Goal: Find specific page/section: Find specific page/section

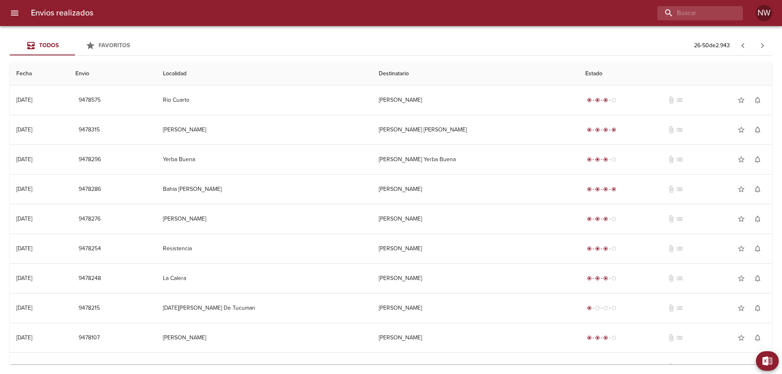
scroll to position [163, 0]
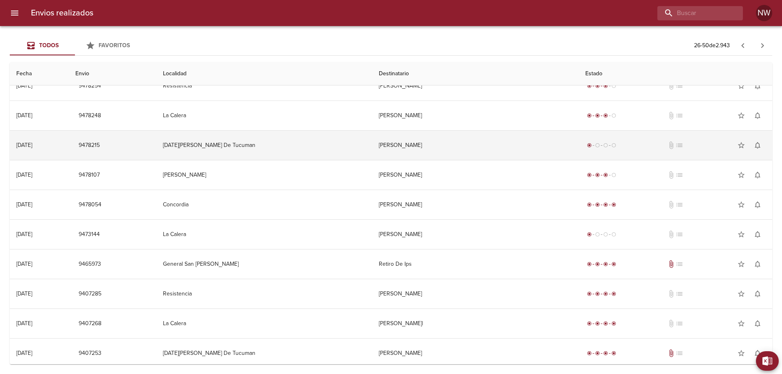
click at [500, 158] on td "[PERSON_NAME]" at bounding box center [475, 145] width 206 height 29
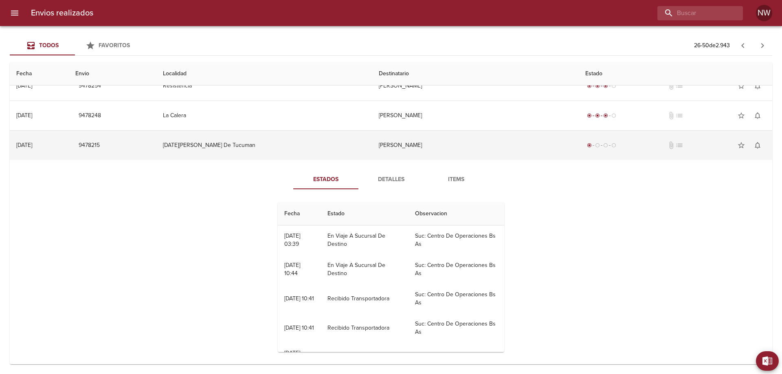
click at [436, 160] on td "[PERSON_NAME]" at bounding box center [475, 145] width 206 height 29
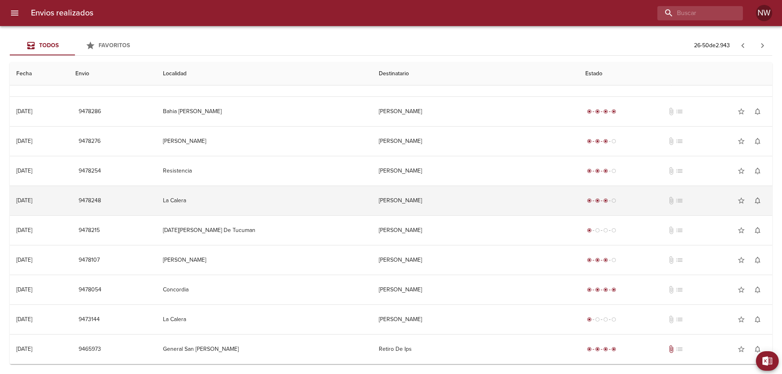
scroll to position [41, 0]
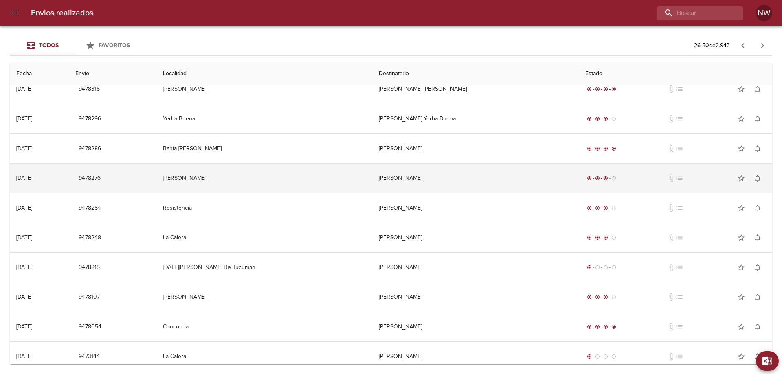
click at [454, 189] on td "[PERSON_NAME]" at bounding box center [475, 178] width 206 height 29
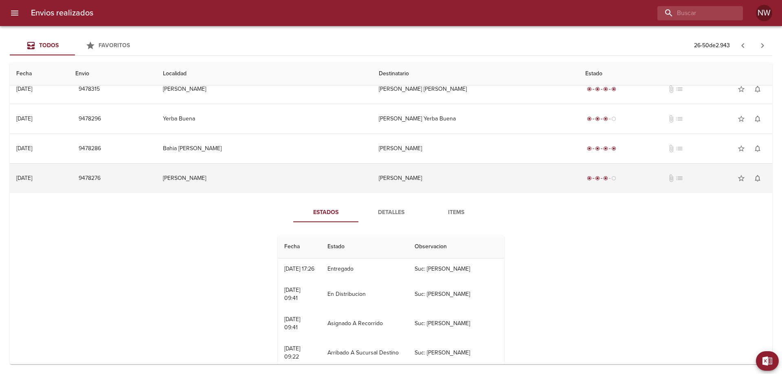
click at [454, 189] on td "[PERSON_NAME]" at bounding box center [475, 178] width 206 height 29
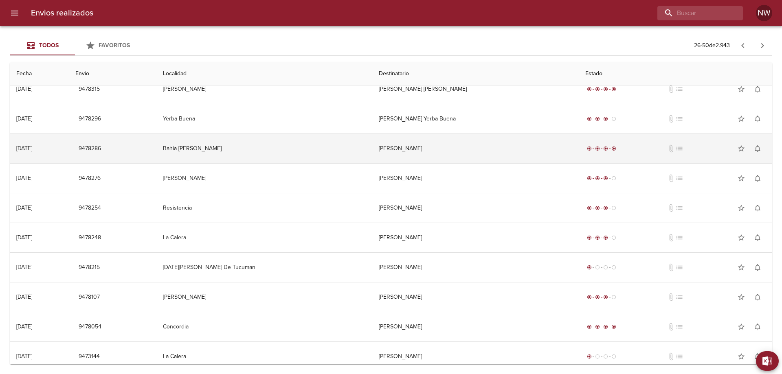
click at [475, 157] on td "[PERSON_NAME]" at bounding box center [475, 148] width 206 height 29
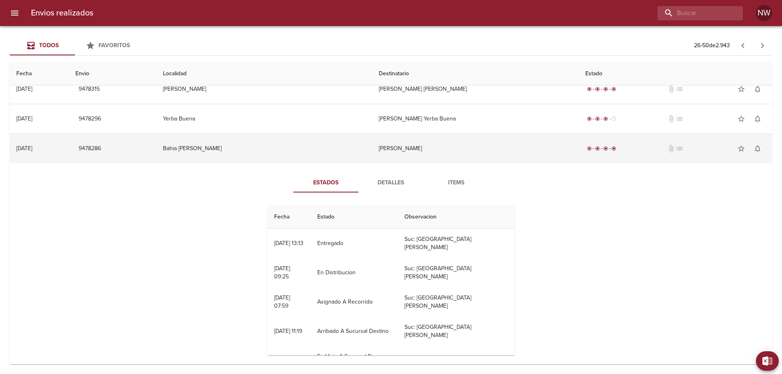
click at [434, 150] on td "[PERSON_NAME]" at bounding box center [475, 148] width 206 height 29
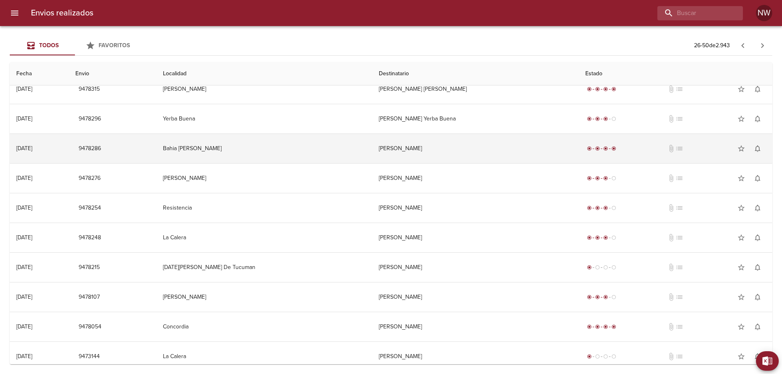
scroll to position [0, 0]
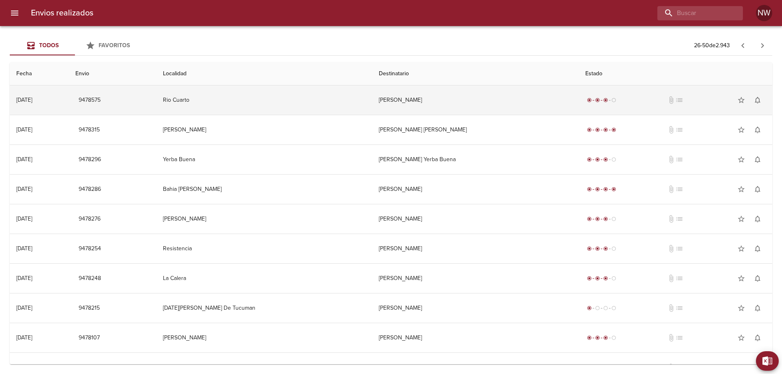
click at [475, 109] on td "[PERSON_NAME]" at bounding box center [475, 100] width 206 height 29
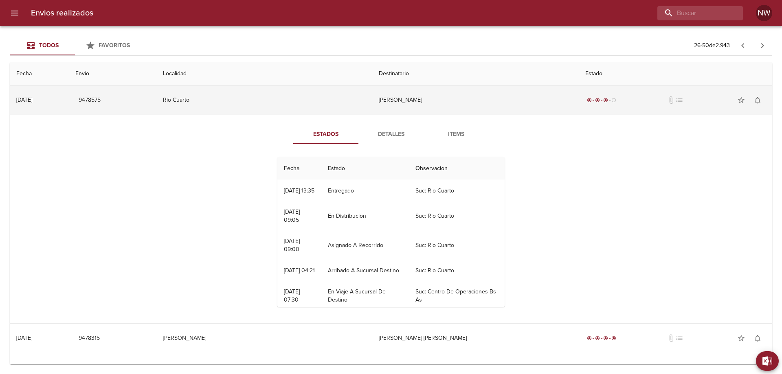
click at [475, 109] on td "[PERSON_NAME]" at bounding box center [475, 100] width 206 height 29
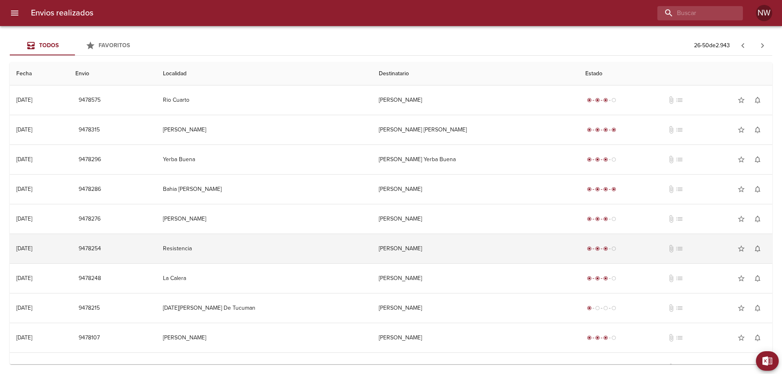
click at [450, 263] on td "[PERSON_NAME]" at bounding box center [475, 248] width 206 height 29
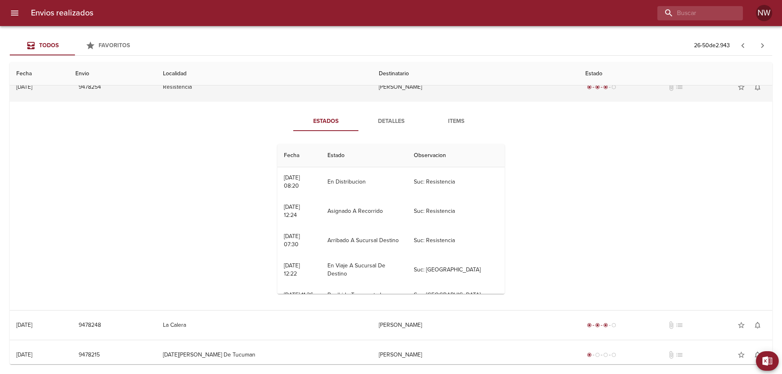
scroll to position [163, 0]
click at [426, 101] on td "[PERSON_NAME]" at bounding box center [475, 85] width 206 height 29
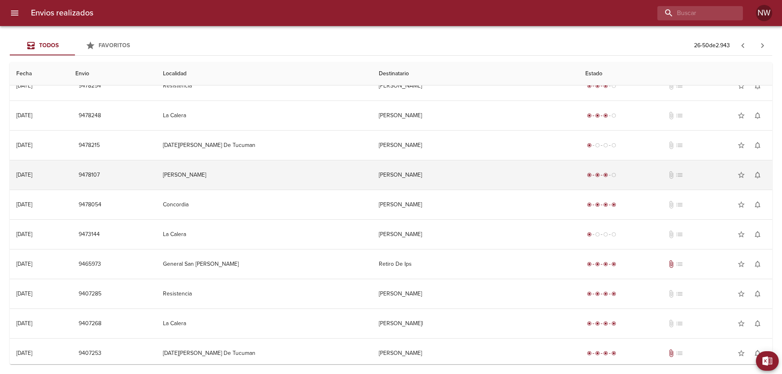
click at [428, 190] on td "[PERSON_NAME]" at bounding box center [475, 174] width 206 height 29
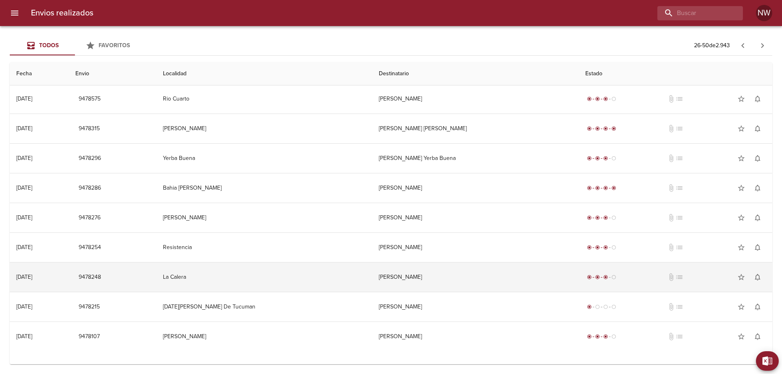
scroll to position [0, 0]
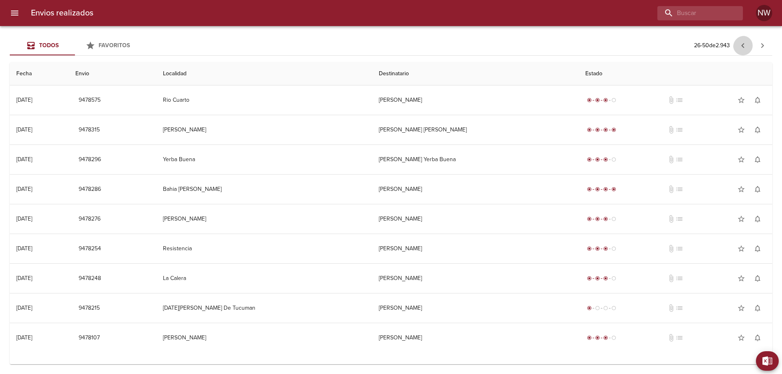
click at [741, 48] on icon "button" at bounding box center [742, 45] width 3 height 5
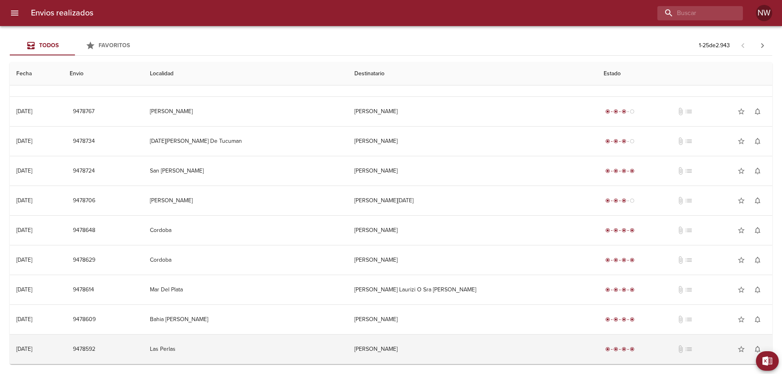
scroll to position [494, 0]
click at [487, 347] on td "[PERSON_NAME]" at bounding box center [472, 349] width 249 height 29
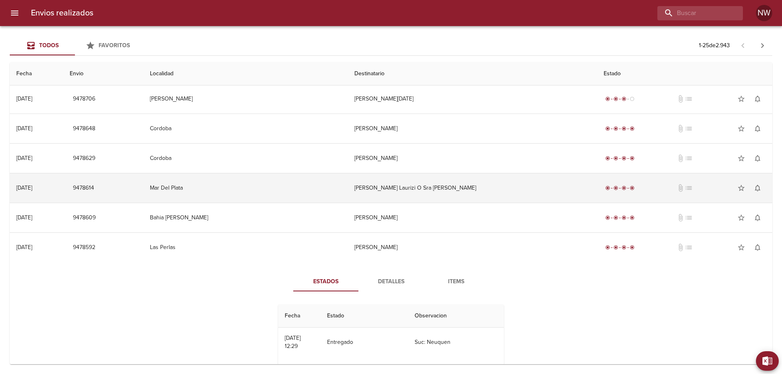
scroll to position [534, 0]
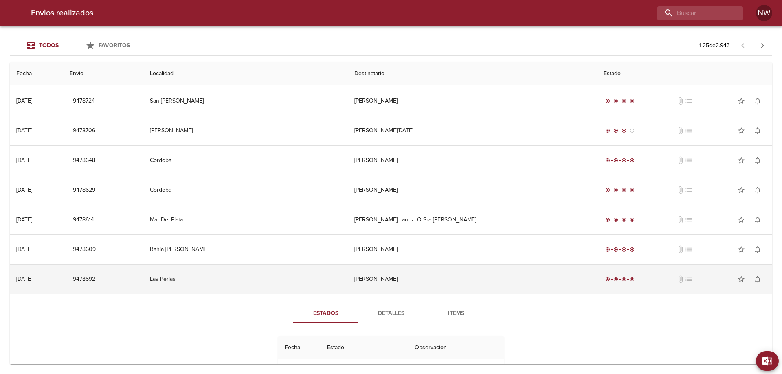
click at [451, 294] on td "[PERSON_NAME]" at bounding box center [472, 279] width 249 height 29
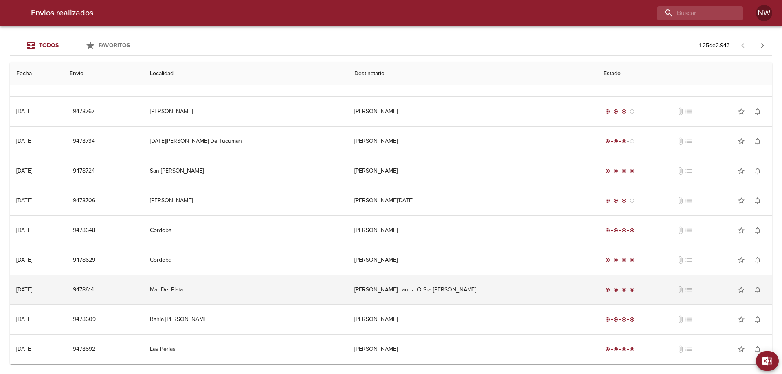
scroll to position [494, 0]
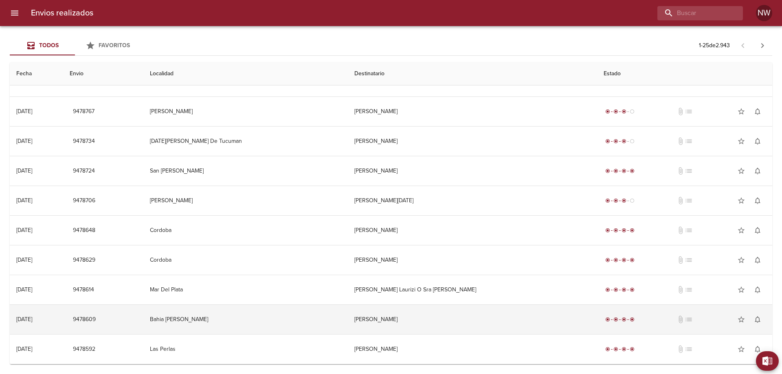
click at [443, 320] on td "[PERSON_NAME]" at bounding box center [472, 319] width 249 height 29
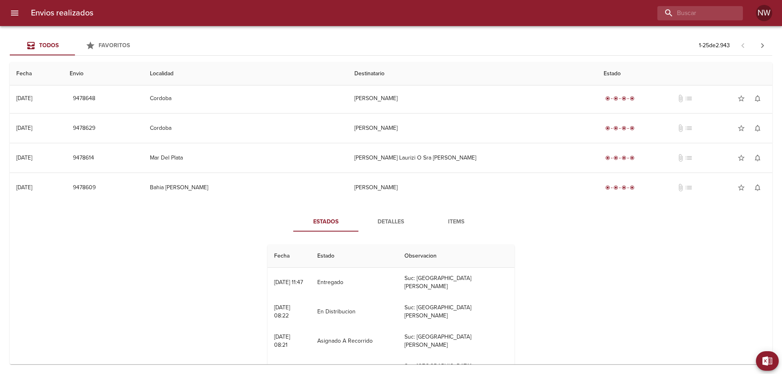
scroll to position [609, 0]
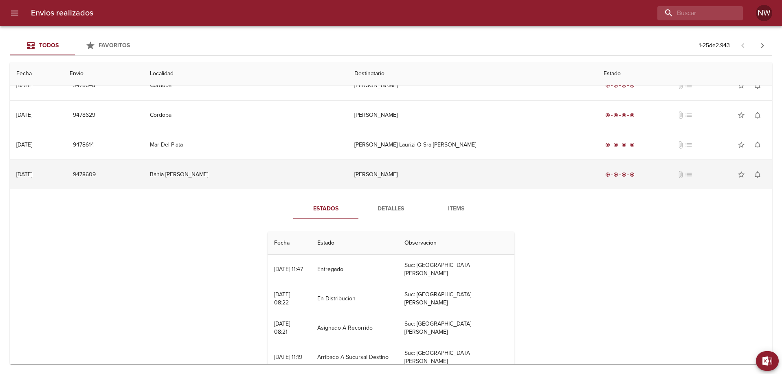
click at [441, 189] on td "[PERSON_NAME]" at bounding box center [472, 174] width 249 height 29
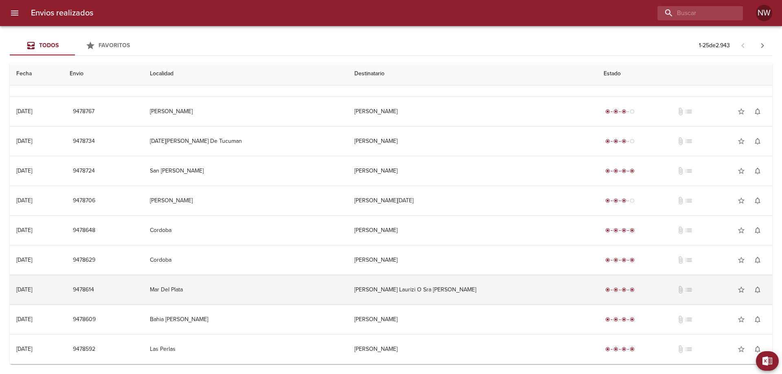
click at [433, 292] on td "[PERSON_NAME] Laurizi O Sra [PERSON_NAME]" at bounding box center [472, 289] width 249 height 29
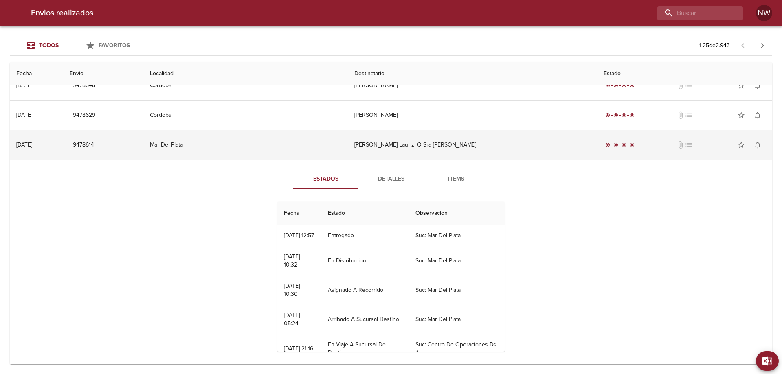
click at [448, 160] on td "[PERSON_NAME] Laurizi O Sra [PERSON_NAME]" at bounding box center [472, 144] width 249 height 29
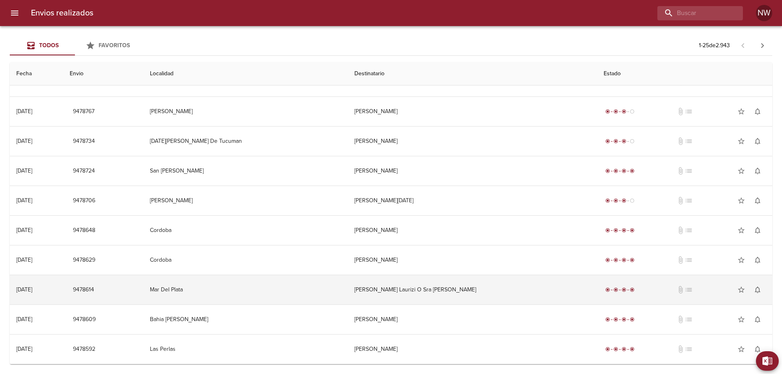
scroll to position [494, 0]
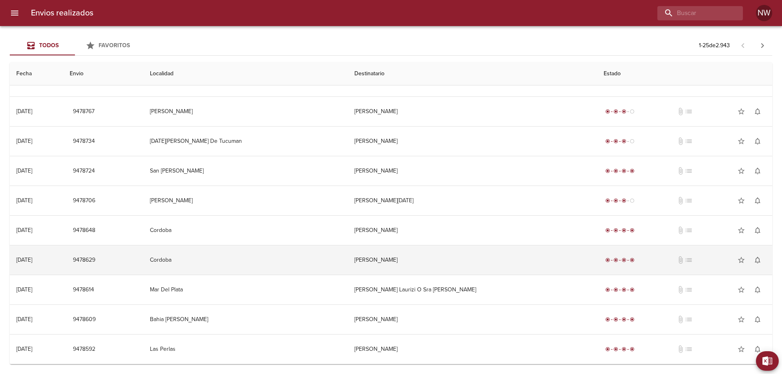
click at [432, 253] on td "[PERSON_NAME]" at bounding box center [472, 260] width 249 height 29
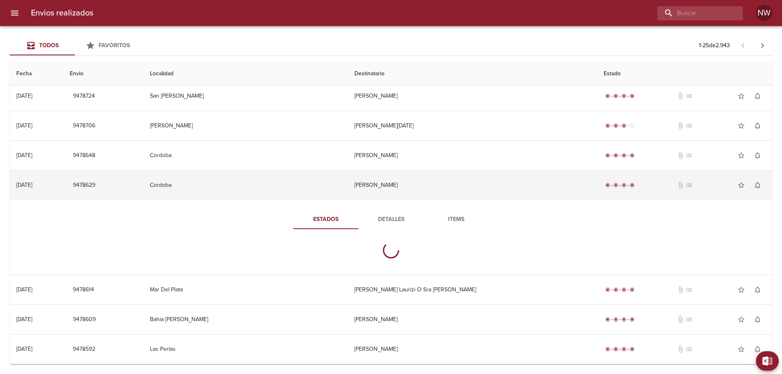
scroll to position [609, 0]
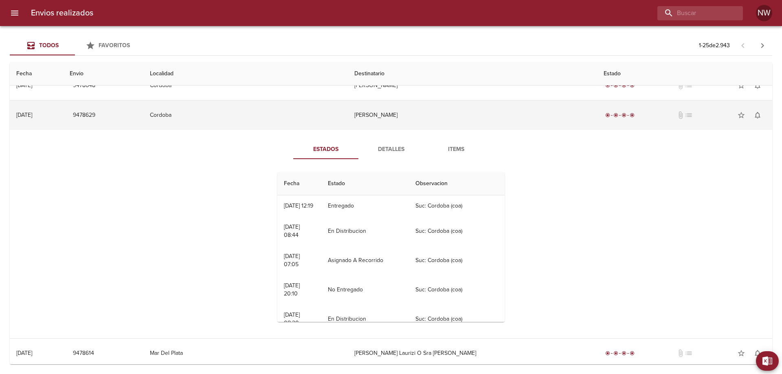
click at [426, 130] on td "[PERSON_NAME]" at bounding box center [472, 115] width 249 height 29
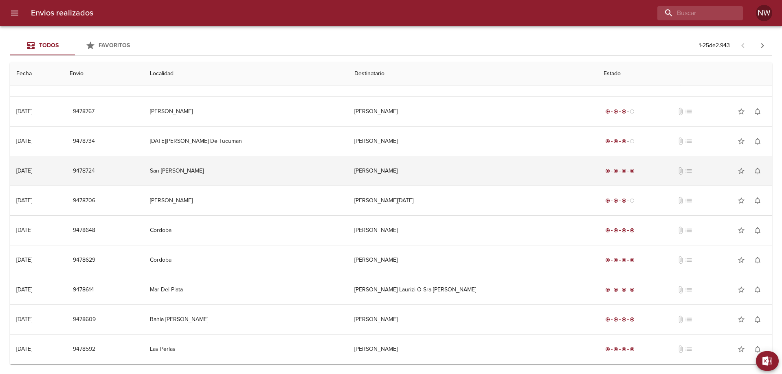
scroll to position [453, 0]
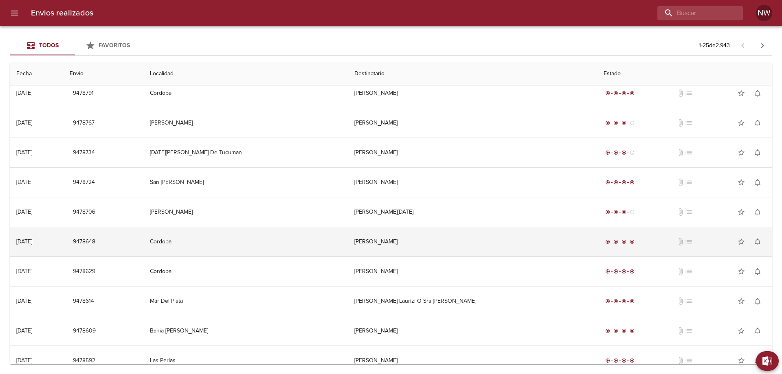
click at [404, 257] on td "[PERSON_NAME]" at bounding box center [472, 241] width 249 height 29
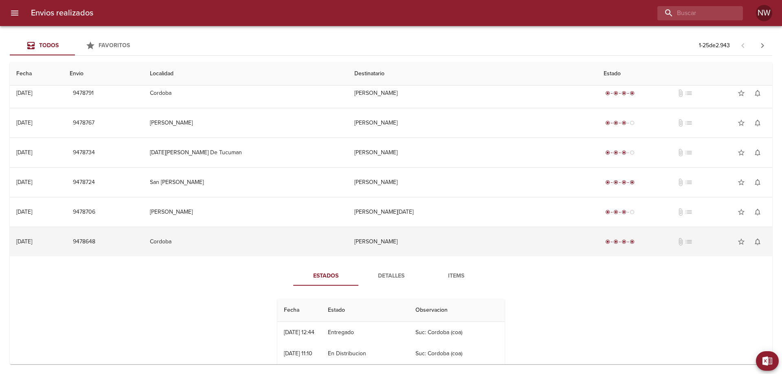
scroll to position [494, 0]
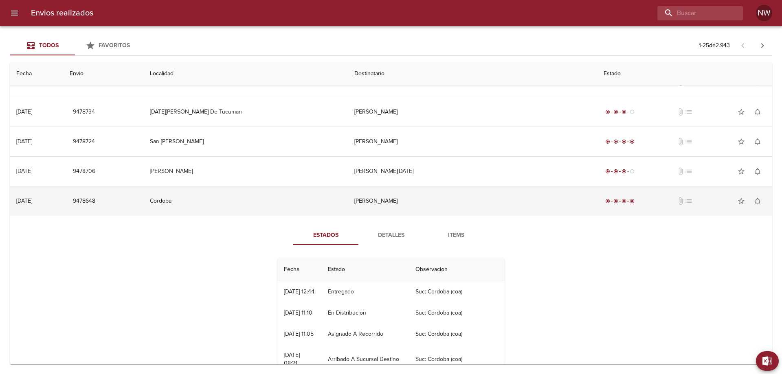
click at [403, 216] on td "[PERSON_NAME]" at bounding box center [472, 200] width 249 height 29
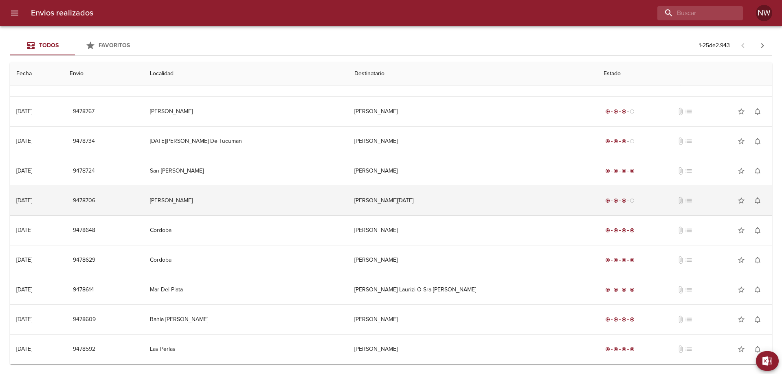
click at [419, 191] on td "[PERSON_NAME][DATE]" at bounding box center [472, 200] width 249 height 29
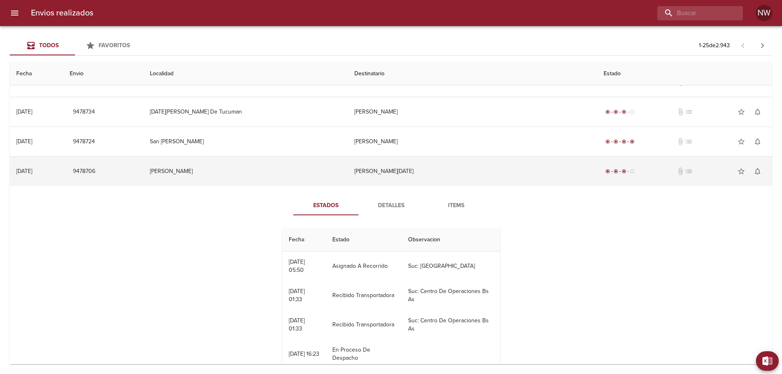
click at [419, 186] on td "[PERSON_NAME][DATE]" at bounding box center [472, 171] width 249 height 29
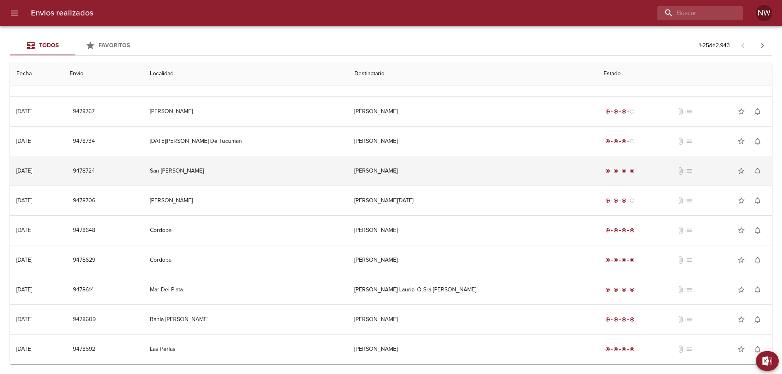
click at [426, 160] on td "[PERSON_NAME]" at bounding box center [472, 170] width 249 height 29
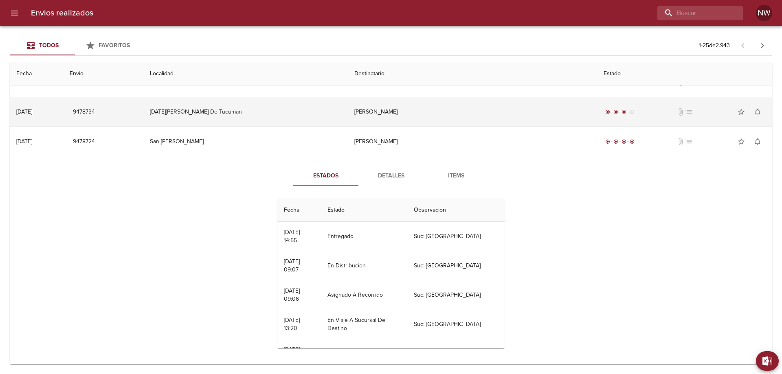
click at [430, 127] on td "[PERSON_NAME]" at bounding box center [472, 111] width 249 height 29
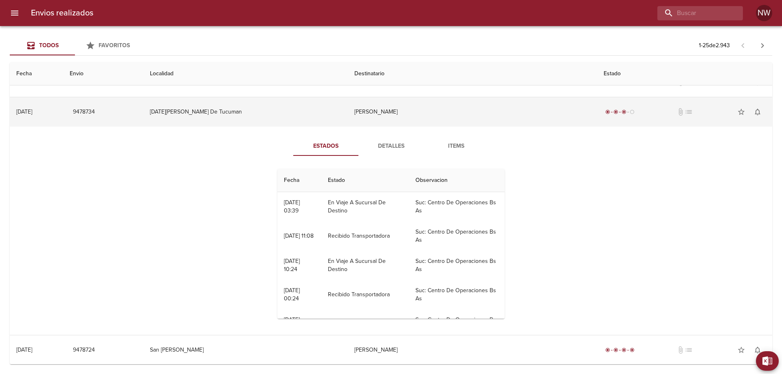
click at [430, 127] on td "[PERSON_NAME]" at bounding box center [472, 111] width 249 height 29
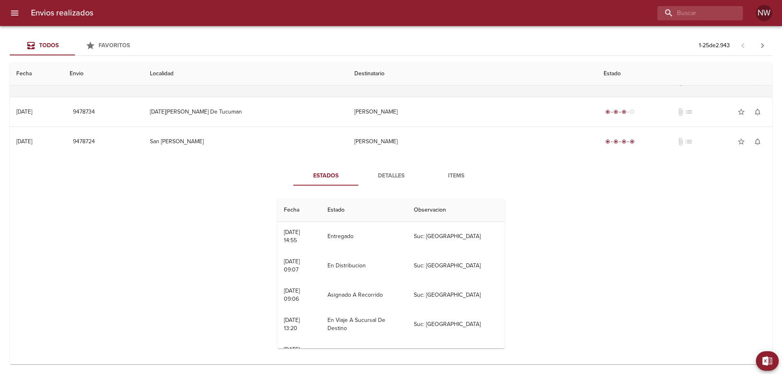
click at [433, 97] on td "[PERSON_NAME]" at bounding box center [472, 82] width 249 height 29
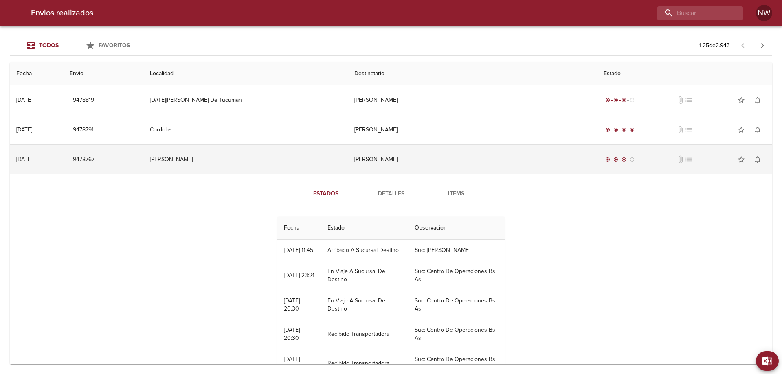
scroll to position [412, 0]
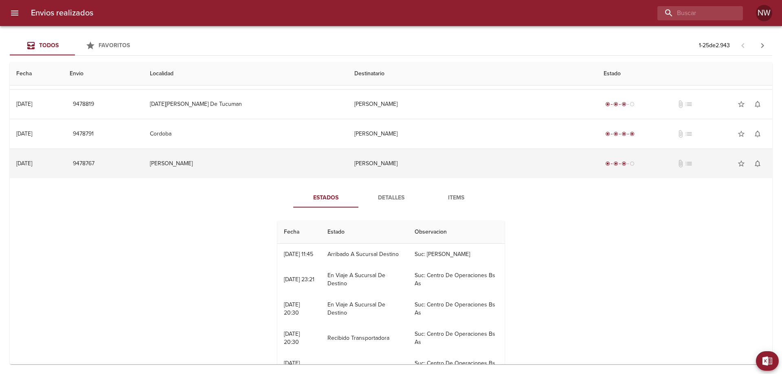
click at [402, 178] on td "[PERSON_NAME]" at bounding box center [472, 163] width 249 height 29
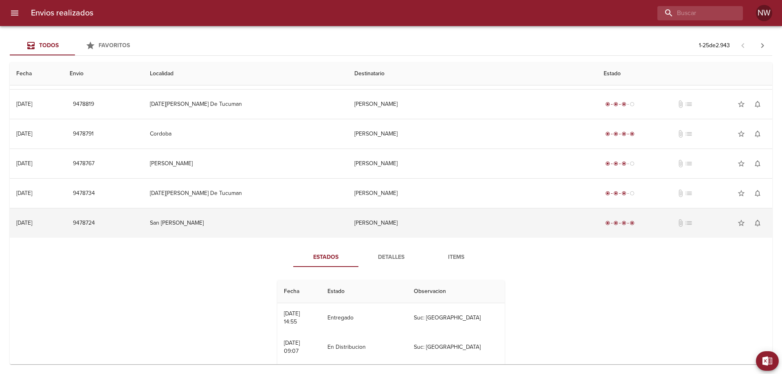
click at [408, 238] on td "[PERSON_NAME]" at bounding box center [472, 222] width 249 height 29
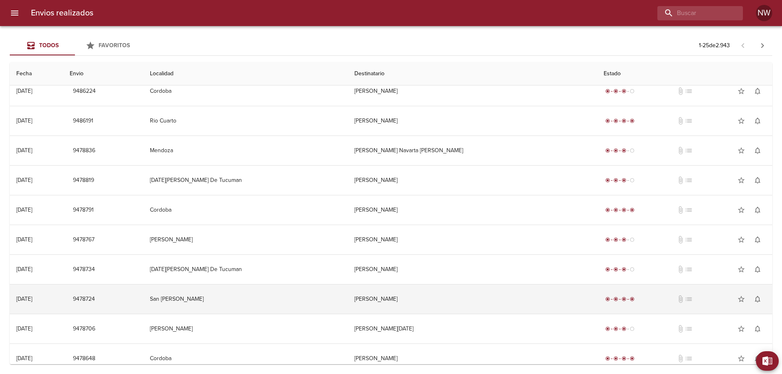
scroll to position [331, 0]
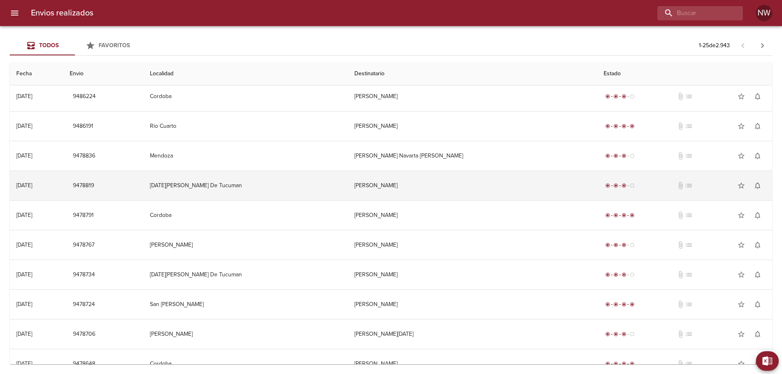
click at [439, 200] on td "[PERSON_NAME]" at bounding box center [472, 185] width 249 height 29
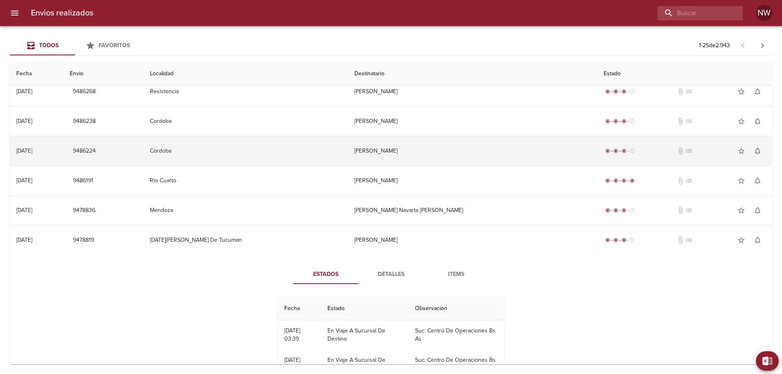
scroll to position [249, 0]
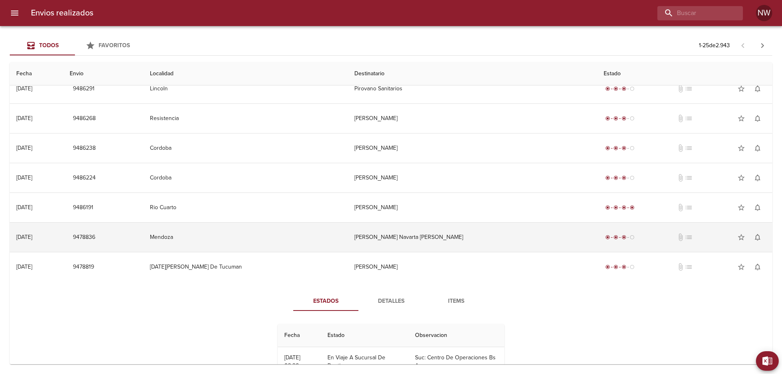
click at [418, 252] on td "[PERSON_NAME] Navarta [PERSON_NAME]" at bounding box center [472, 237] width 249 height 29
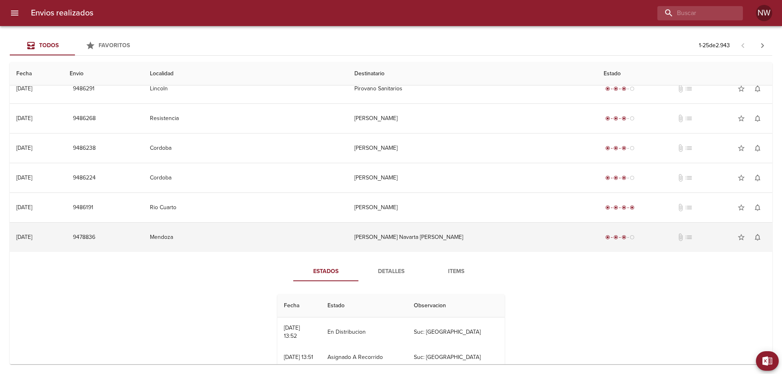
click at [418, 252] on td "[PERSON_NAME] Navarta [PERSON_NAME]" at bounding box center [472, 237] width 249 height 29
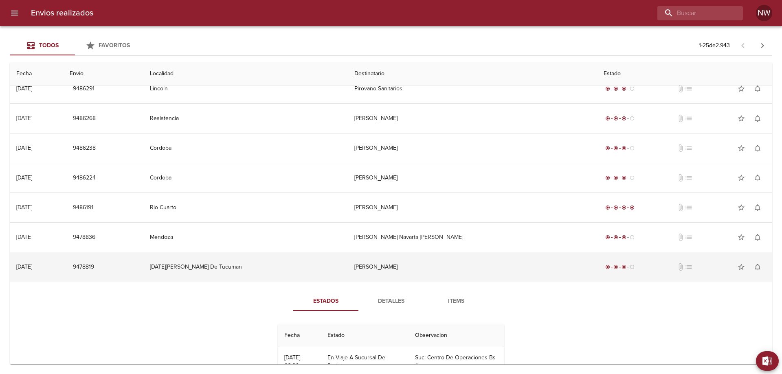
click at [419, 282] on td "[PERSON_NAME]" at bounding box center [472, 266] width 249 height 29
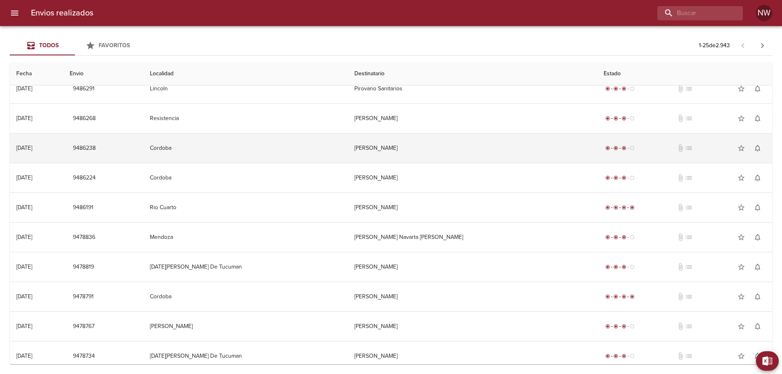
click at [439, 163] on td "[PERSON_NAME]" at bounding box center [472, 148] width 249 height 29
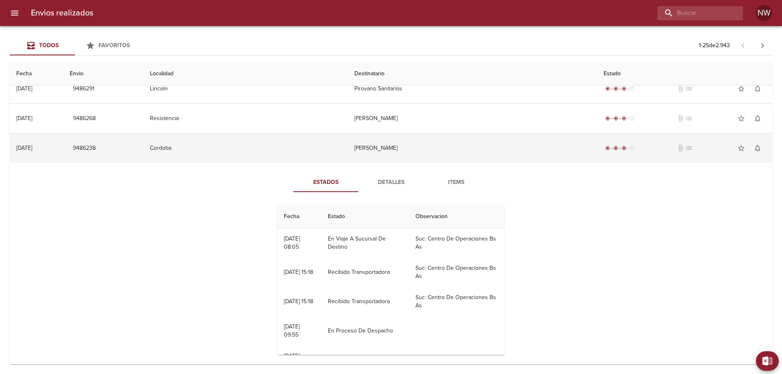
click at [407, 163] on td "[PERSON_NAME]" at bounding box center [472, 148] width 249 height 29
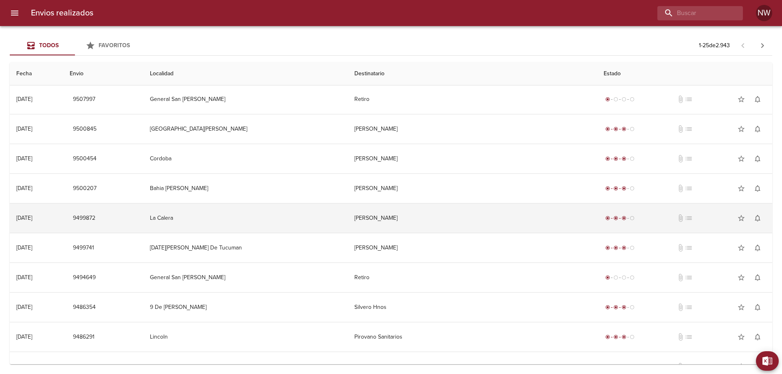
scroll to position [0, 0]
